Goal: Task Accomplishment & Management: Manage account settings

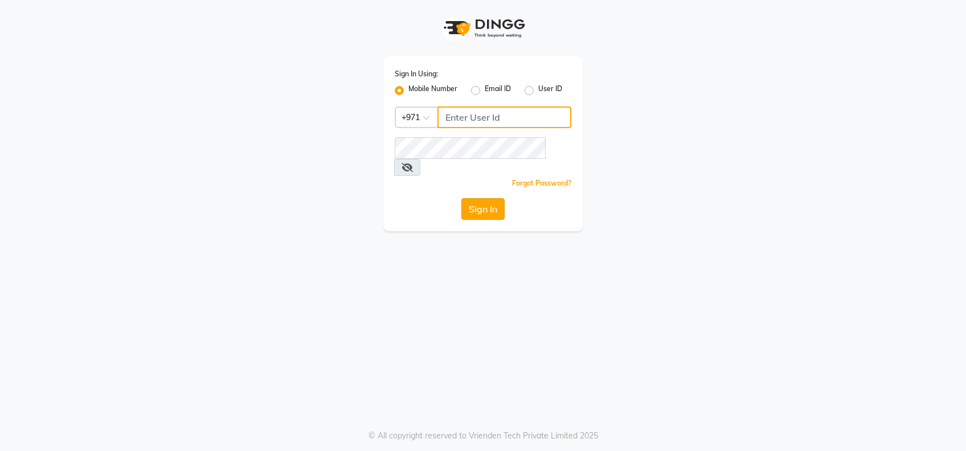
type input "522177351"
click at [494, 198] on button "Sign In" at bounding box center [482, 209] width 43 height 22
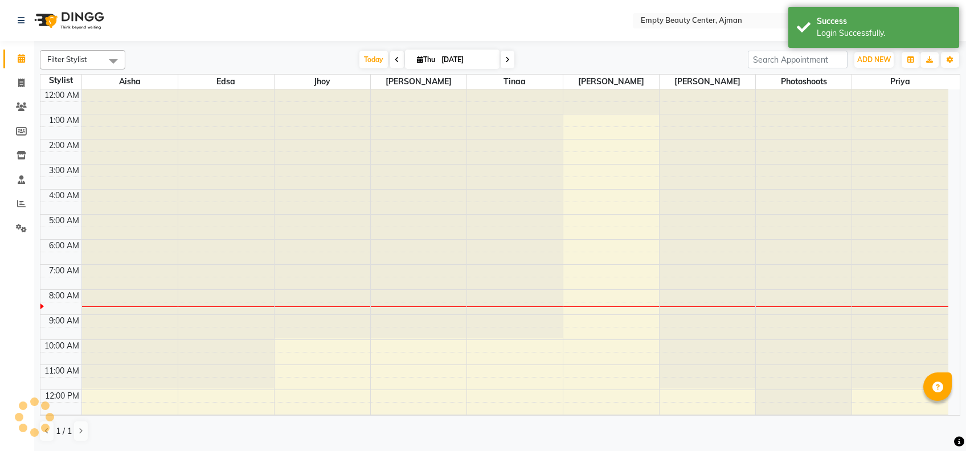
select select "en"
